Goal: Transaction & Acquisition: Book appointment/travel/reservation

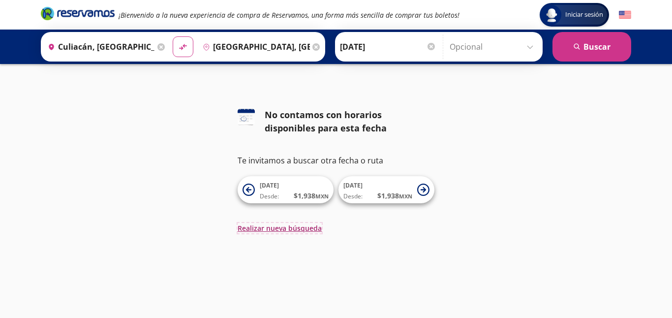
click at [285, 226] on button "Realizar nueva búsqueda" at bounding box center [279, 228] width 84 height 10
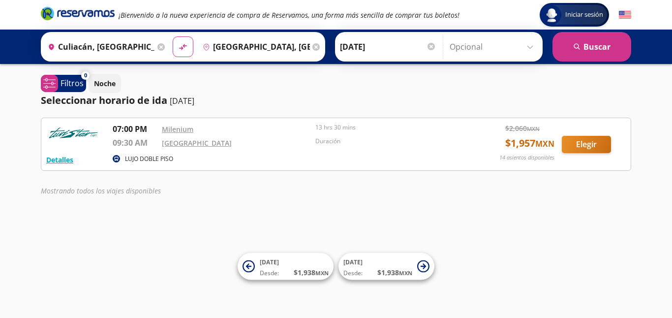
click at [80, 133] on img at bounding box center [73, 133] width 54 height 20
click at [175, 129] on link "Milenium" at bounding box center [177, 128] width 31 height 9
click at [585, 145] on button "Elegir" at bounding box center [585, 144] width 49 height 17
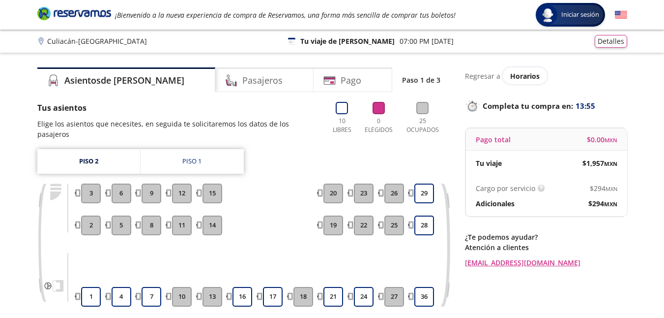
scroll to position [49, 0]
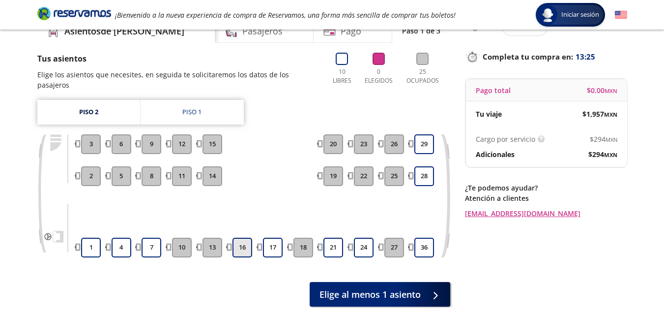
click at [243, 237] on button "16" at bounding box center [243, 247] width 20 height 20
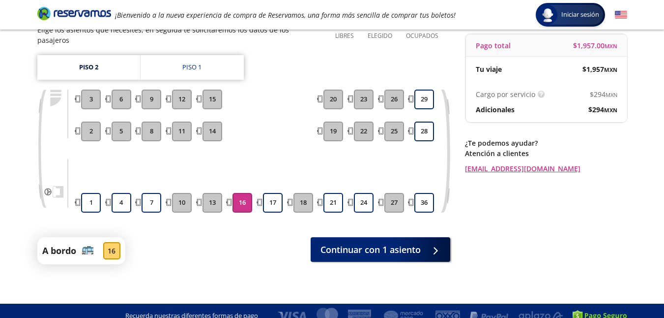
scroll to position [45, 0]
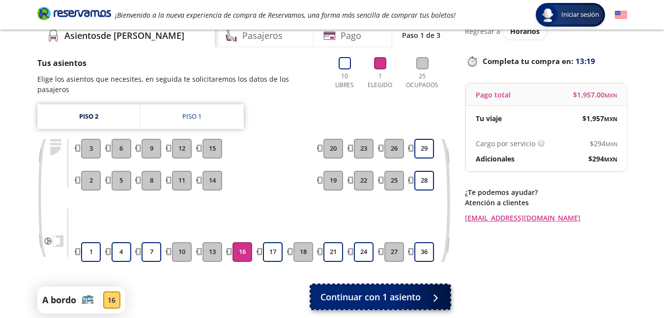
click at [379, 290] on span "Continuar con 1 asiento" at bounding box center [371, 296] width 100 height 13
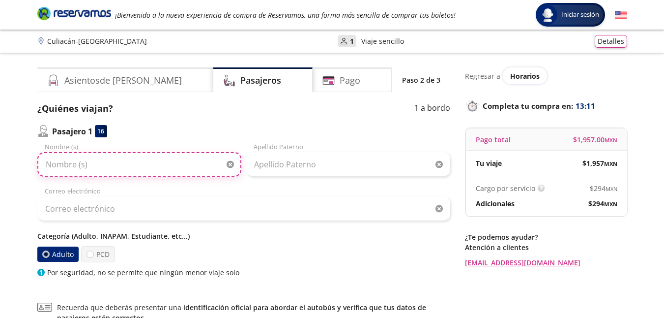
click at [107, 166] on input "Nombre (s)" at bounding box center [139, 164] width 204 height 25
type input "[PERSON_NAME]"
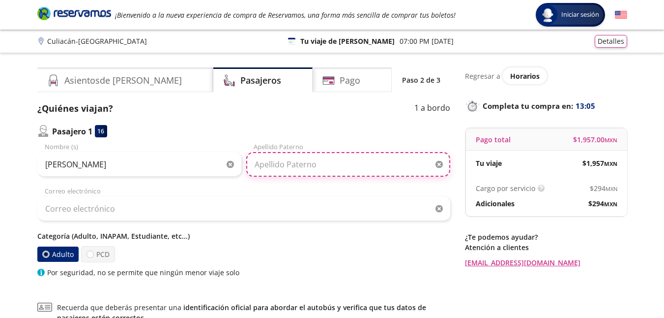
click at [322, 162] on input "Apellido Paterno" at bounding box center [348, 164] width 204 height 25
type input "SAUCECO"
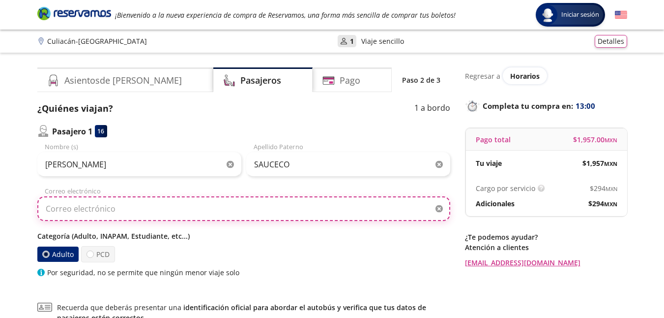
drag, startPoint x: 123, startPoint y: 205, endPoint x: 258, endPoint y: 234, distance: 137.2
click at [123, 205] on input "Correo electrónico" at bounding box center [243, 208] width 413 height 25
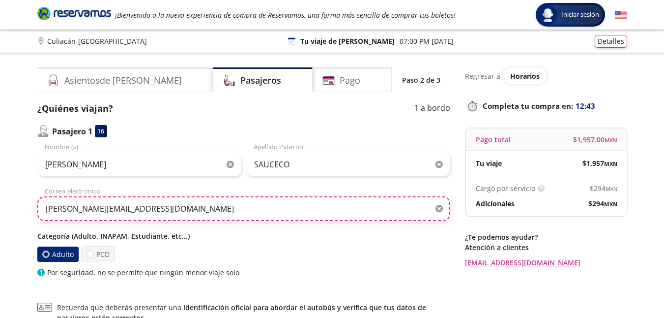
type input "[PERSON_NAME][EMAIL_ADDRESS][DOMAIN_NAME]"
